Goal: Task Accomplishment & Management: Manage account settings

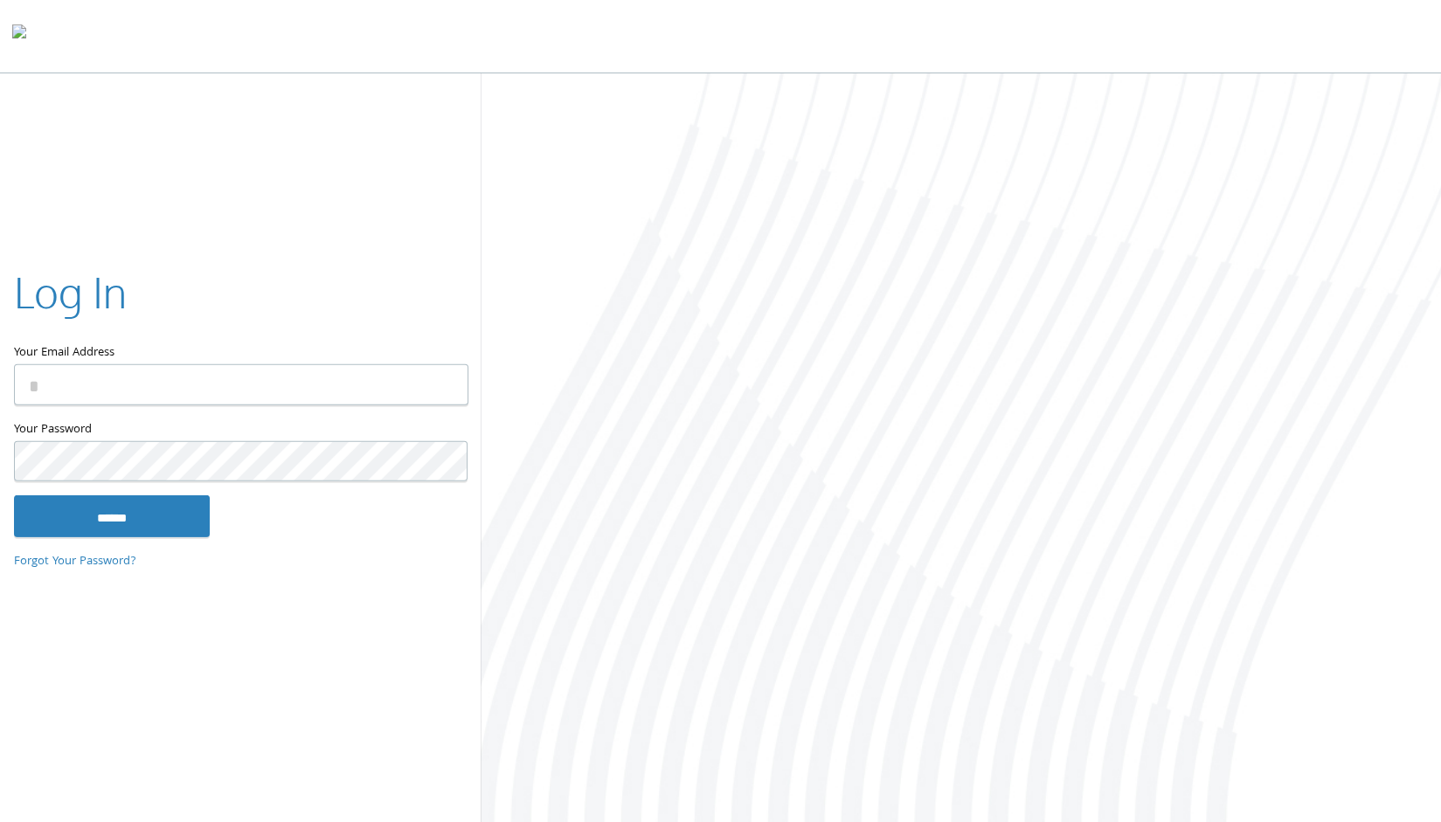
type input "**********"
click at [116, 529] on input "******" at bounding box center [112, 516] width 196 height 42
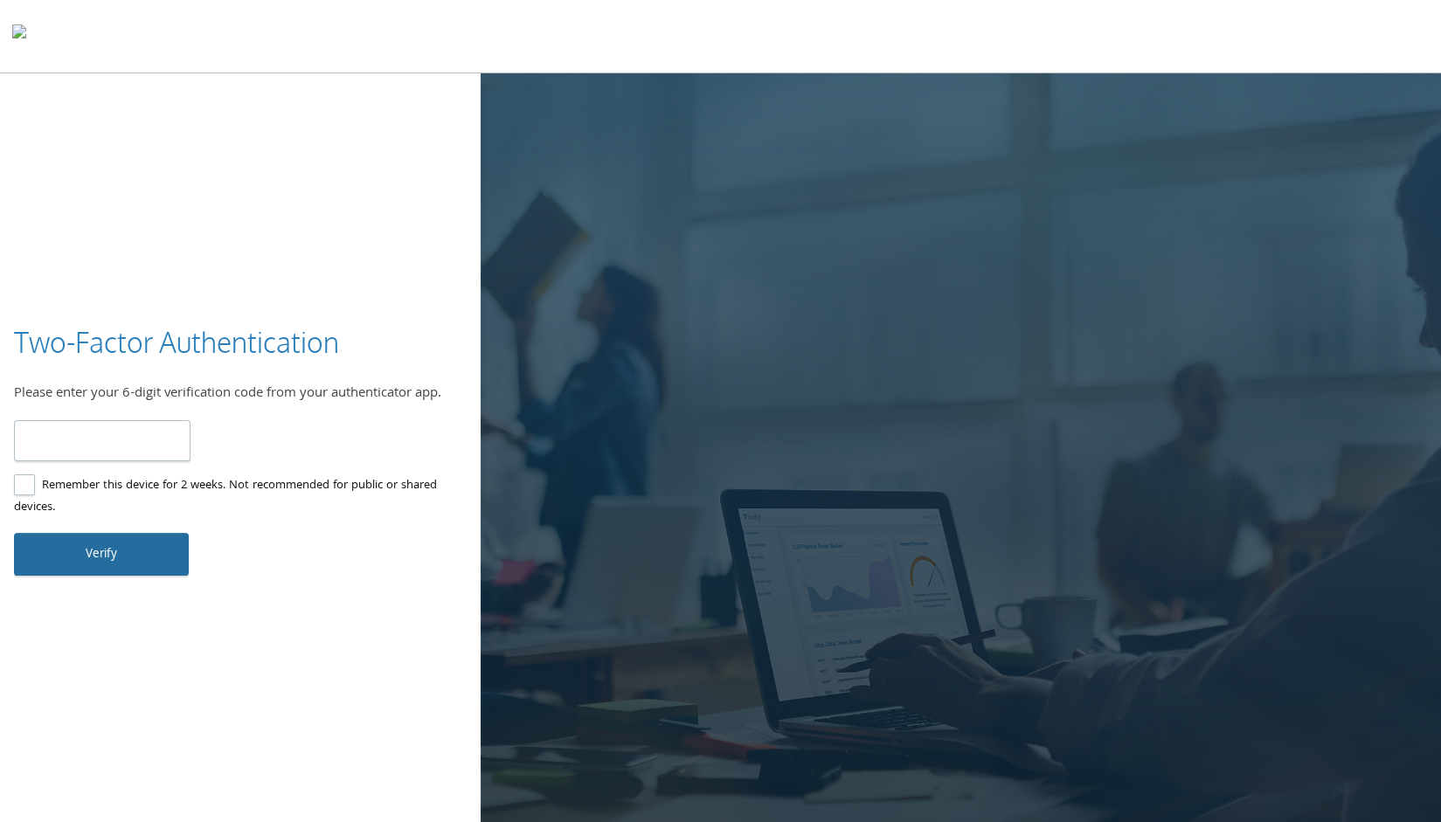
type input "******"
click at [121, 557] on button "Verify" at bounding box center [101, 554] width 175 height 42
